Goal: Information Seeking & Learning: Learn about a topic

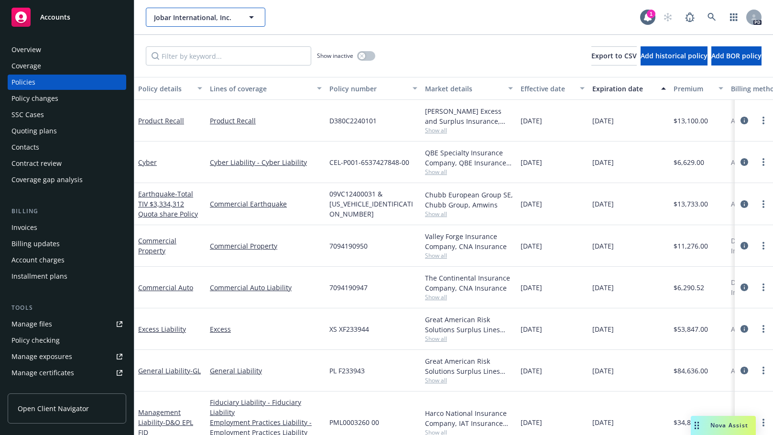
click at [250, 16] on icon "button" at bounding box center [251, 17] width 5 height 2
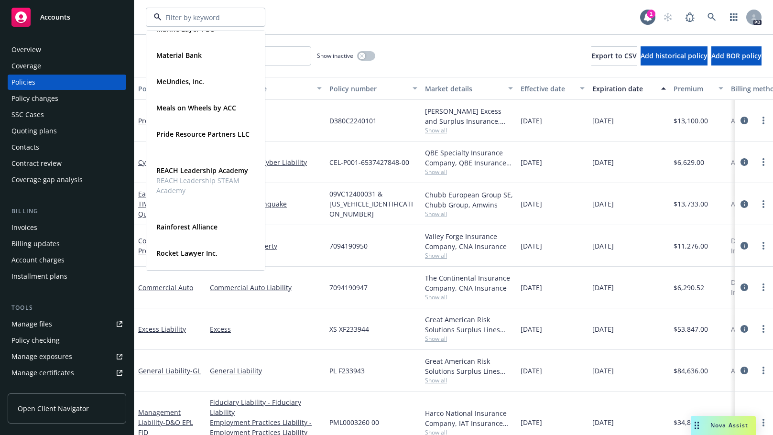
scroll to position [513, 0]
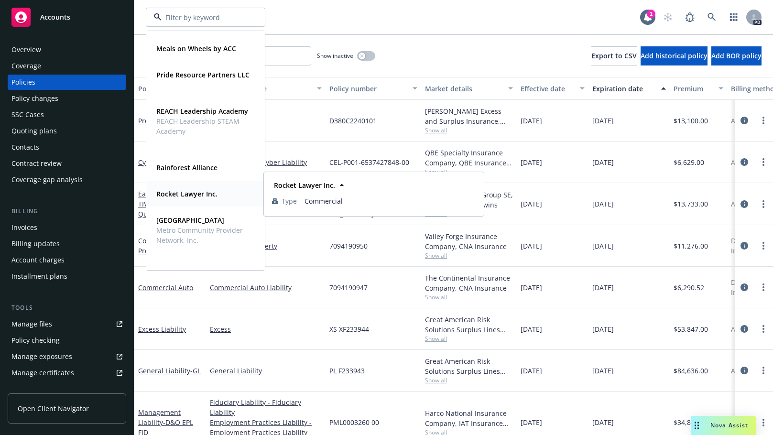
click at [175, 193] on strong "Rocket Lawyer Inc." at bounding box center [186, 193] width 61 height 9
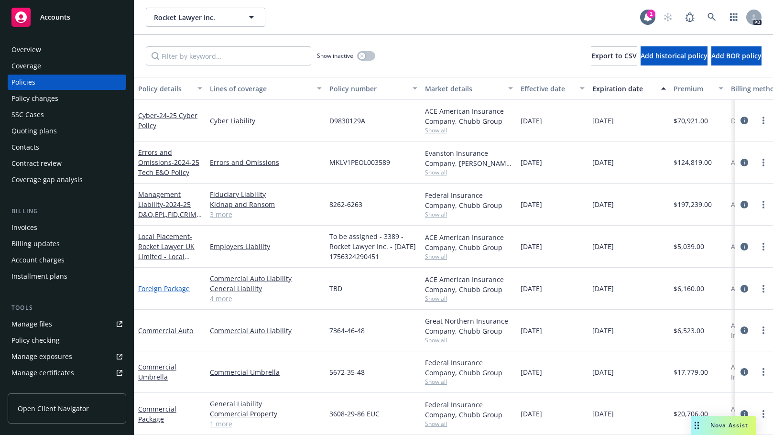
click at [161, 289] on link "Foreign Package" at bounding box center [164, 288] width 52 height 9
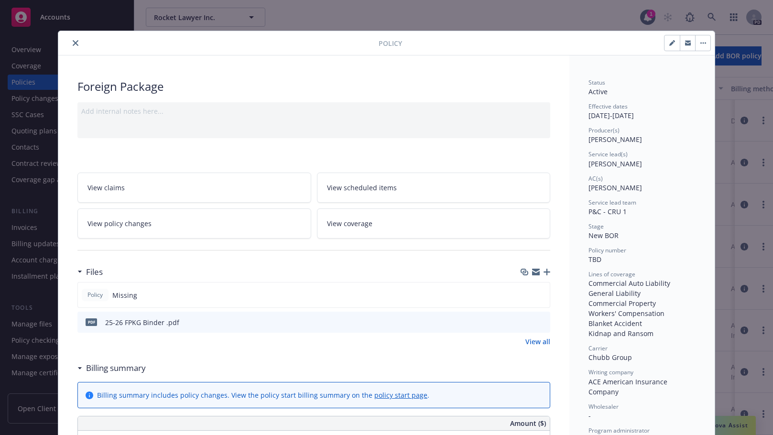
click at [73, 43] on icon "close" at bounding box center [76, 43] width 6 height 6
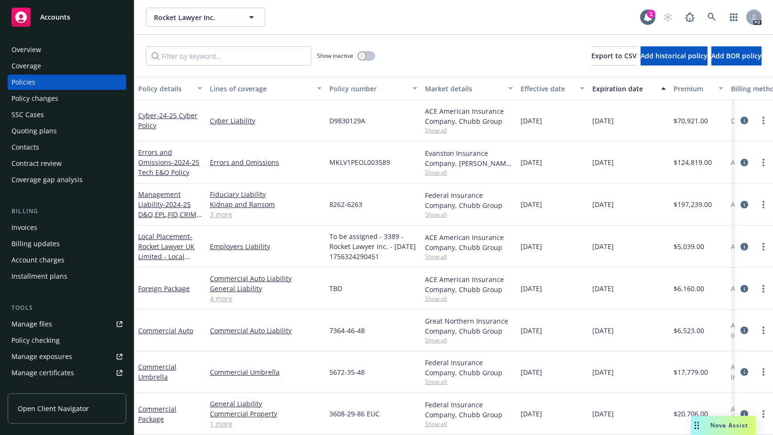
click at [18, 223] on div "Invoices" at bounding box center [24, 227] width 26 height 15
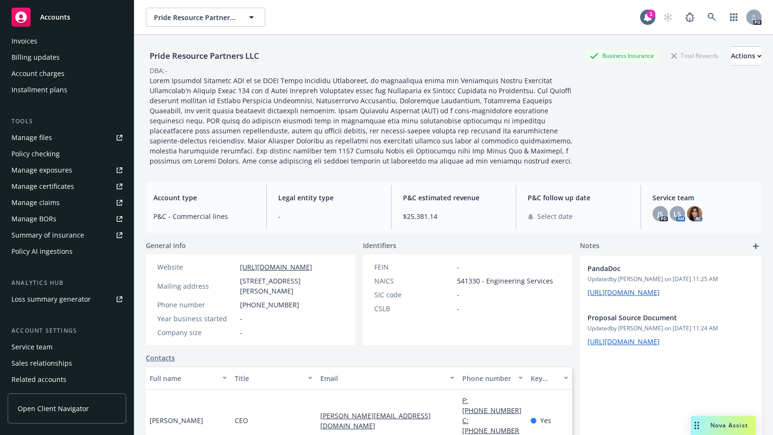
scroll to position [193, 0]
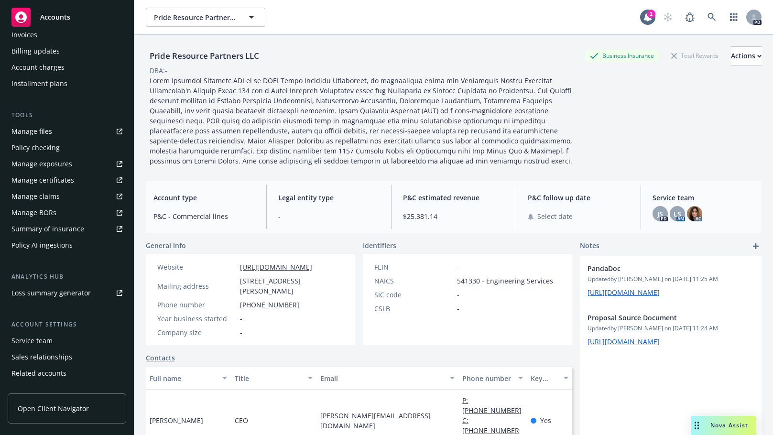
click at [26, 247] on div "Policy AI ingestions" at bounding box center [41, 244] width 61 height 15
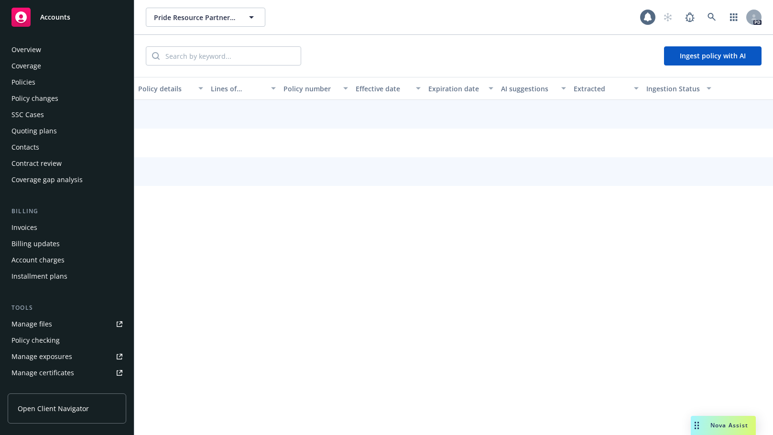
scroll to position [205, 0]
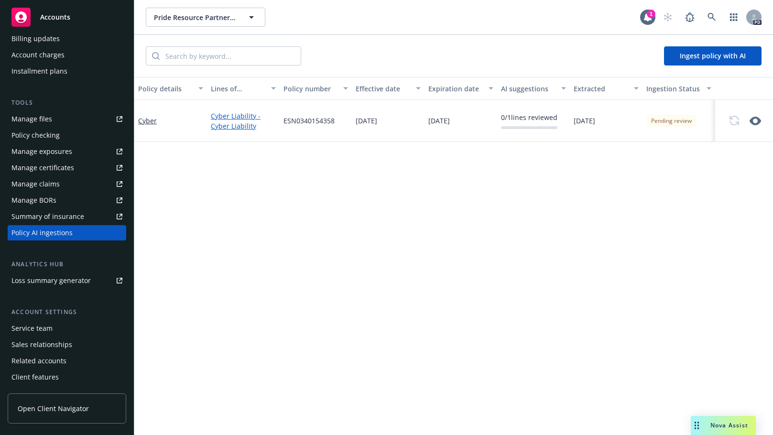
drag, startPoint x: 234, startPoint y: 102, endPoint x: 233, endPoint y: 112, distance: 10.1
click at [234, 111] on div "Policy details Lines of coverage Policy number Effective date Expiration date A…" at bounding box center [453, 256] width 638 height 358
click at [227, 118] on link "Cyber Liability - Cyber Liability" at bounding box center [243, 121] width 65 height 20
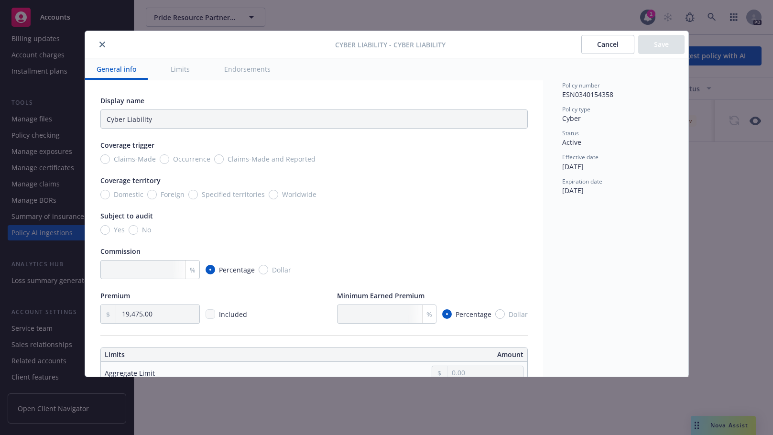
click at [570, 256] on div "Policy number ESN0340154358 Policy type Cyber Status Active Effective date 11/2…" at bounding box center [615, 217] width 145 height 318
click at [103, 44] on icon "close" at bounding box center [102, 45] width 6 height 6
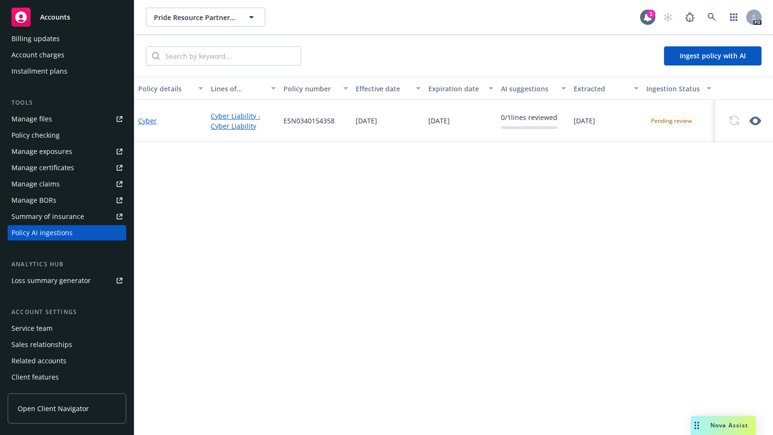
click at [145, 123] on link "Cyber" at bounding box center [147, 120] width 19 height 9
click at [145, 119] on link "Cyber" at bounding box center [147, 120] width 19 height 9
click at [144, 121] on link "Cyber" at bounding box center [147, 120] width 19 height 9
click at [756, 120] on icon "button" at bounding box center [754, 120] width 11 height 11
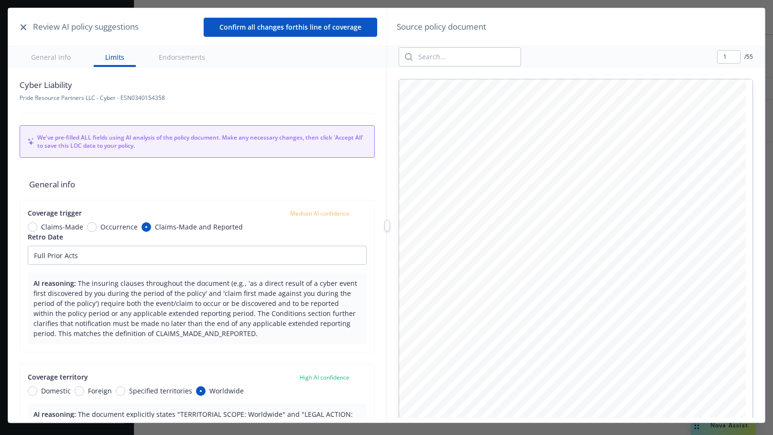
scroll to position [103, 0]
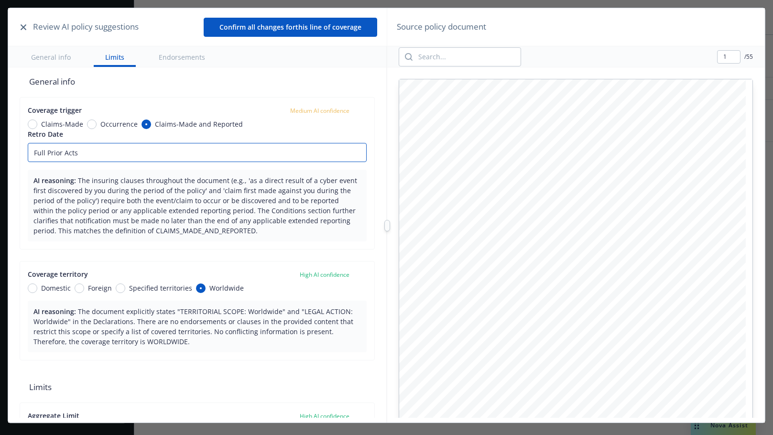
click at [127, 154] on input "Full Prior Acts" at bounding box center [197, 152] width 339 height 19
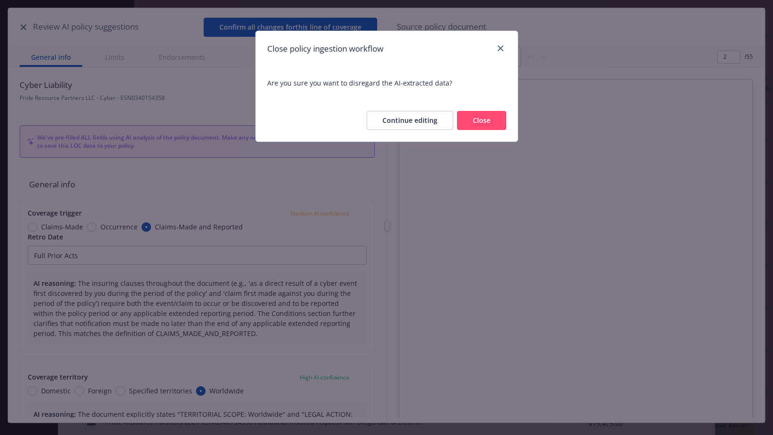
click at [487, 119] on button "Close" at bounding box center [481, 120] width 49 height 19
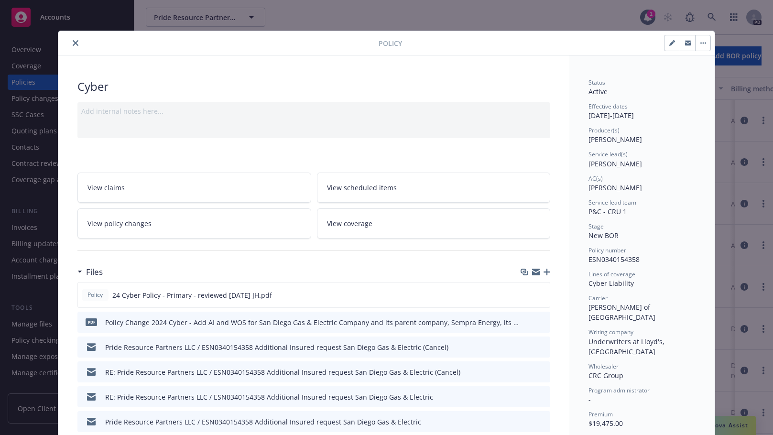
click at [73, 41] on icon "close" at bounding box center [76, 43] width 6 height 6
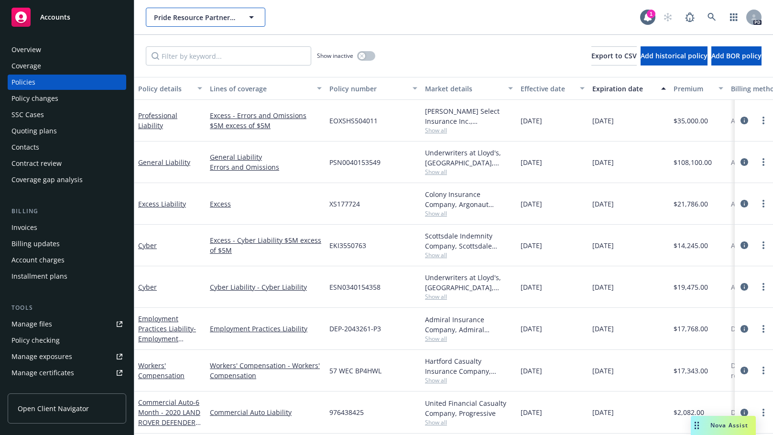
click at [251, 17] on icon "button" at bounding box center [251, 17] width 5 height 2
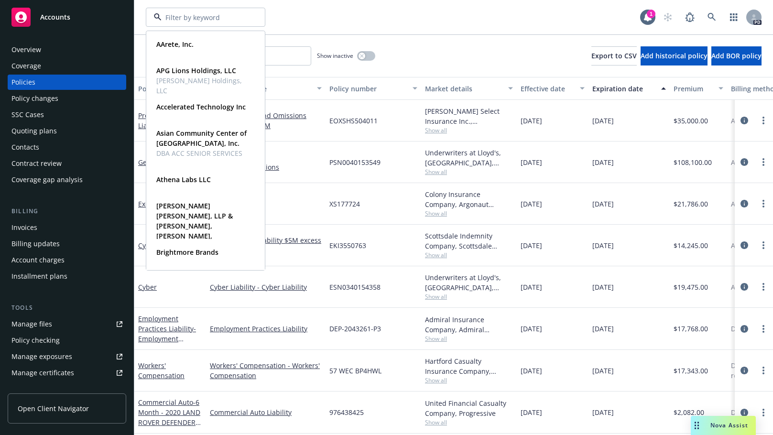
click at [312, 13] on div "AArete, Inc. Type Commercial APG Lions Holdings, LLC Stinson Holdings, LLC Type…" at bounding box center [393, 17] width 494 height 19
